Goal: Find specific page/section: Find specific page/section

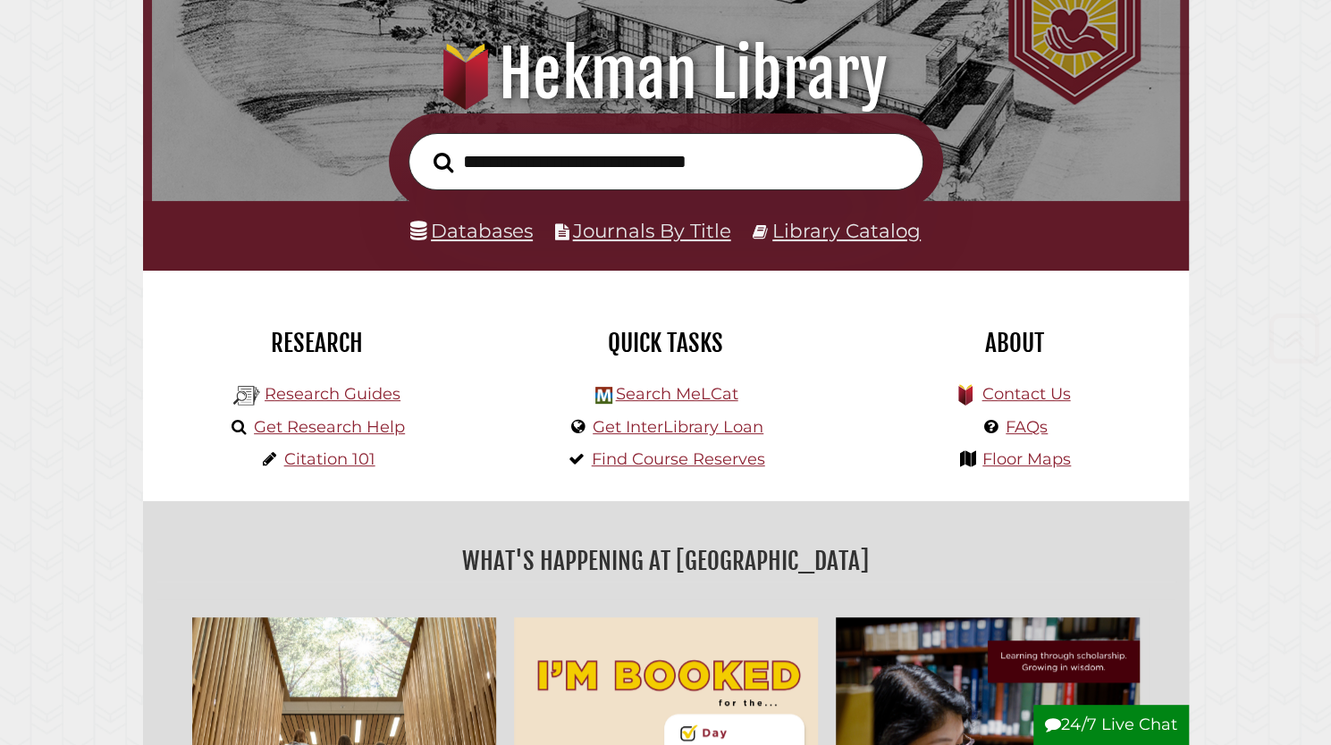
scroll to position [245, 0]
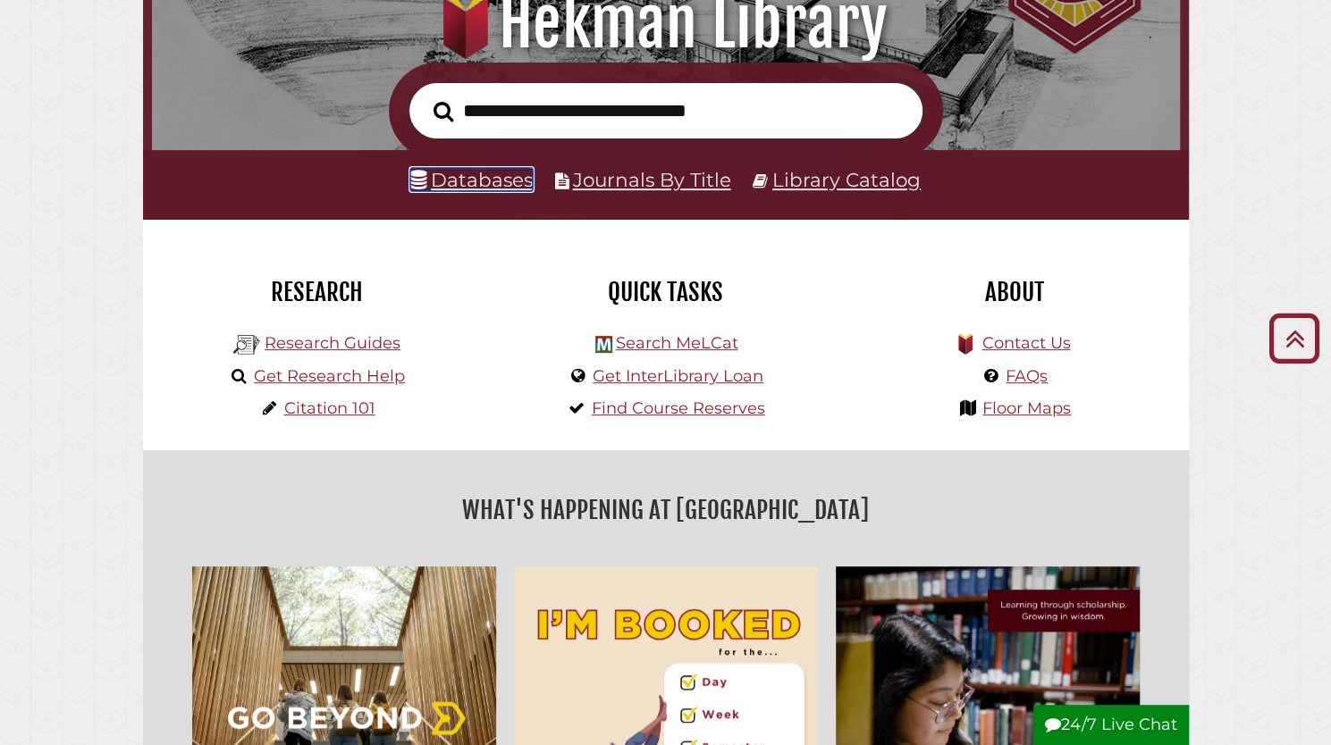
click at [495, 190] on link "Databases" at bounding box center [471, 179] width 122 height 23
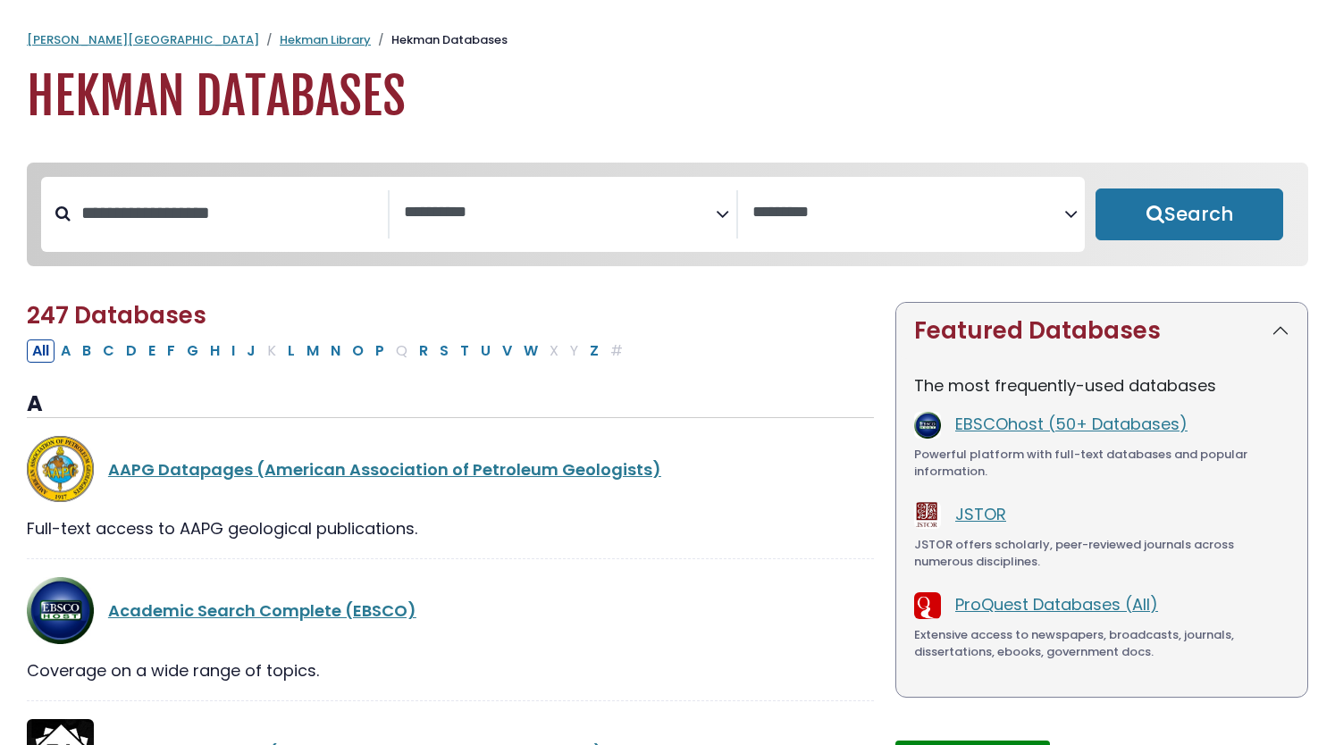
select select "Database Subject Filter"
select select "Database Vendors Filter"
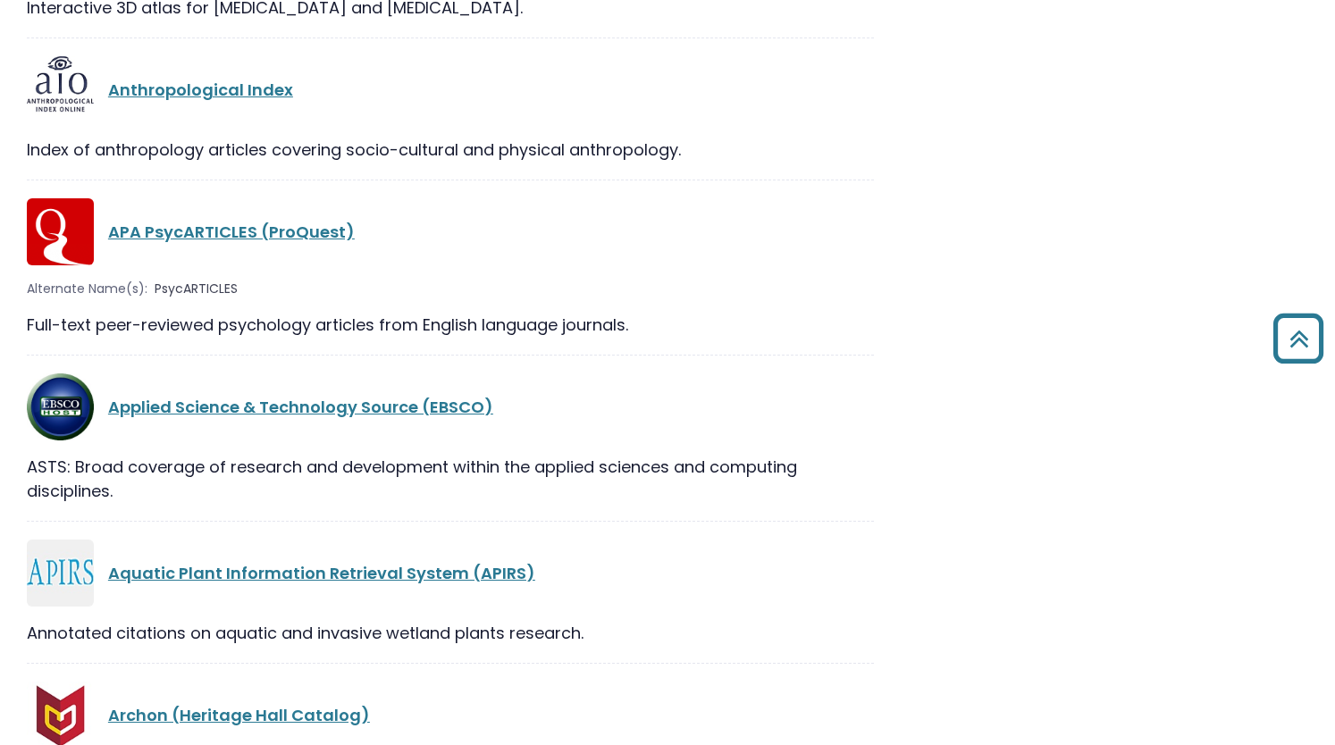
scroll to position [2946, 0]
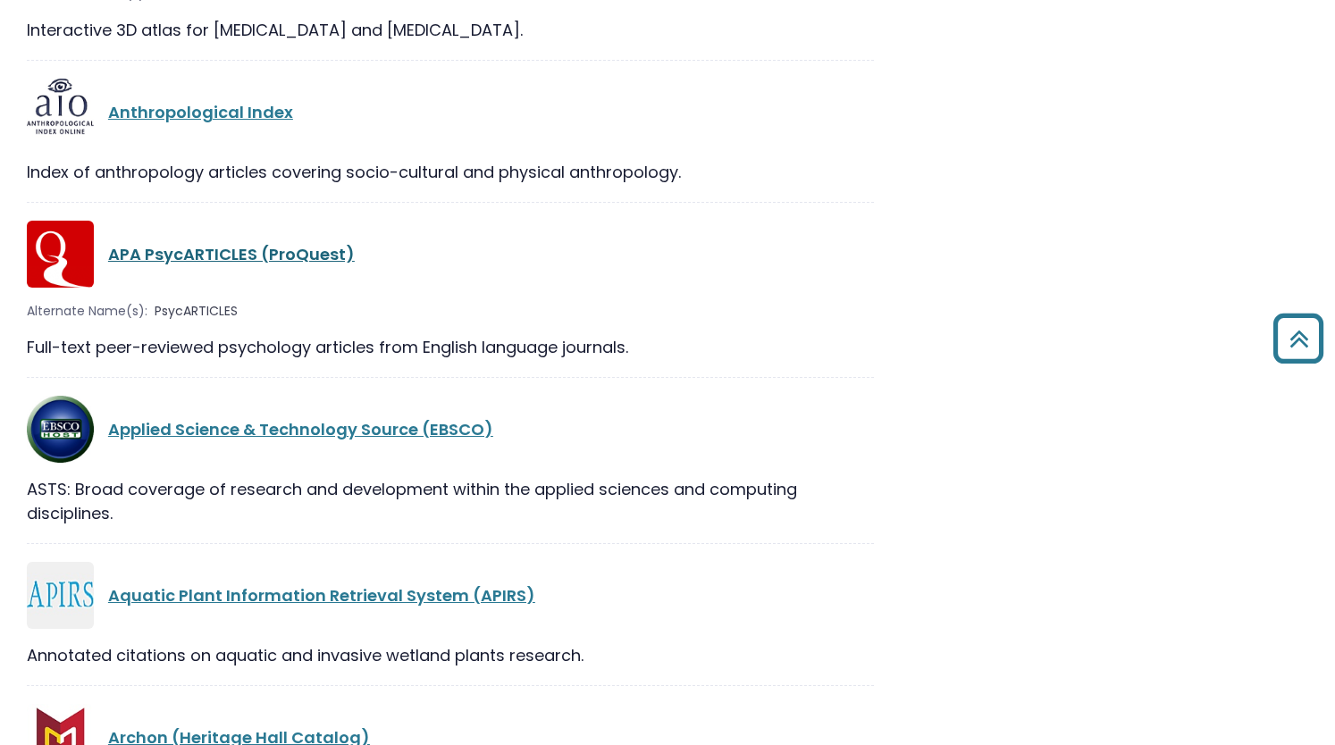
click at [192, 252] on link "APA PsycARTICLES (ProQuest)" at bounding box center [231, 254] width 247 height 22
